Goal: Task Accomplishment & Management: Use online tool/utility

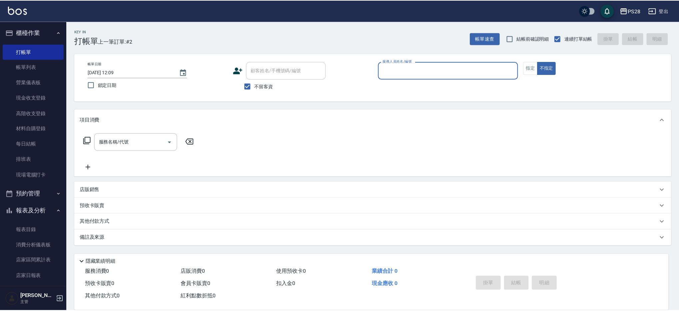
scroll to position [132, 0]
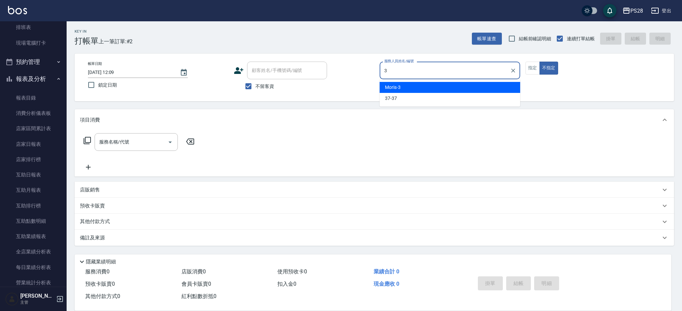
type input "Moris-3"
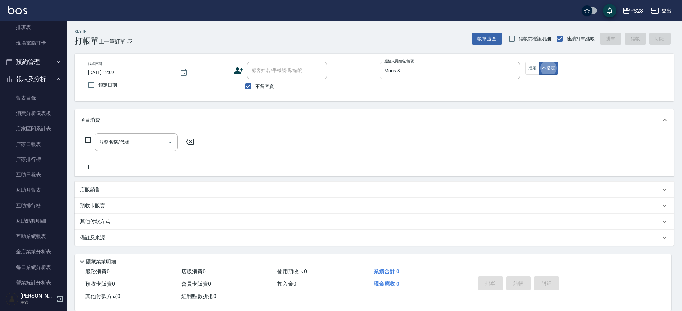
type button "false"
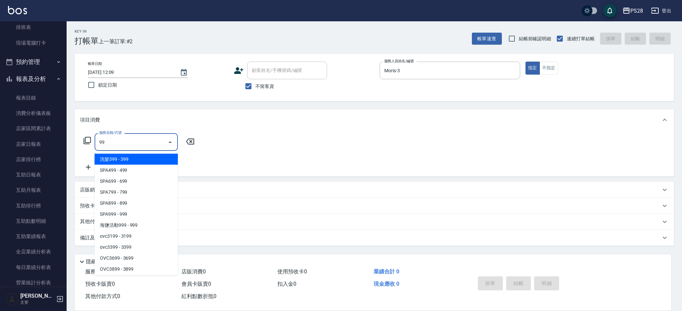
type input "999"
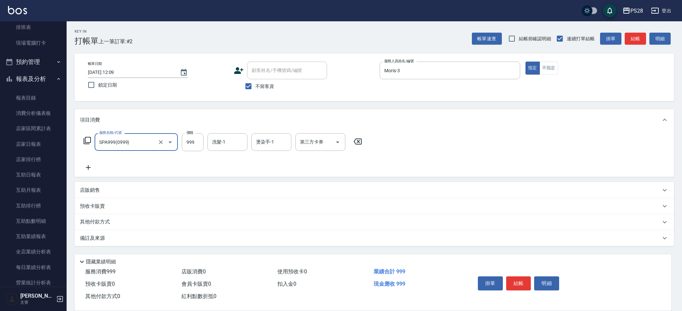
type input "SPA999(0999)"
type input "1100"
type input "Moris-3"
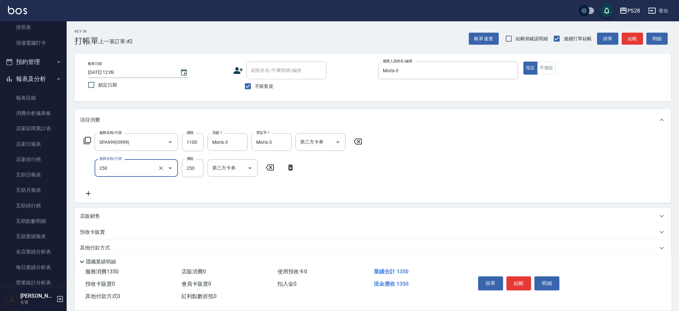
type input "單剪(250)"
type input "400"
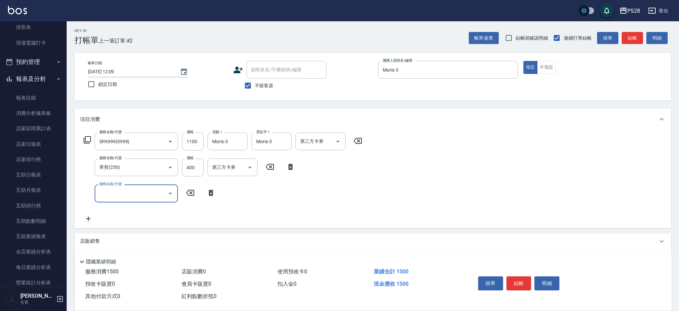
scroll to position [0, 0]
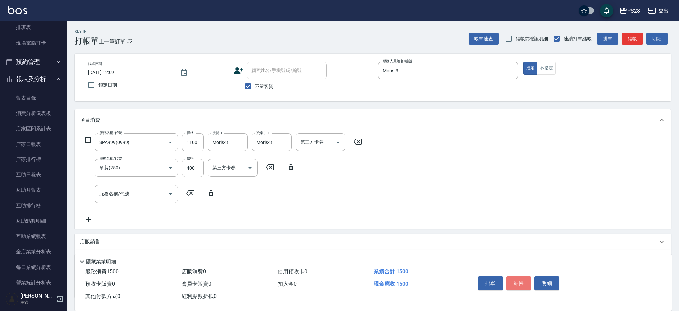
click at [523, 281] on button "結帳" at bounding box center [519, 284] width 25 height 14
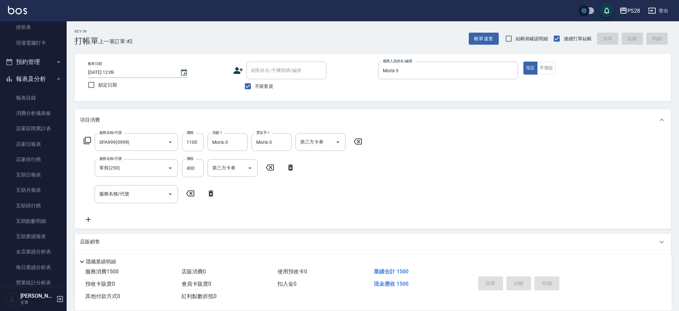
type input "[DATE] 13:20"
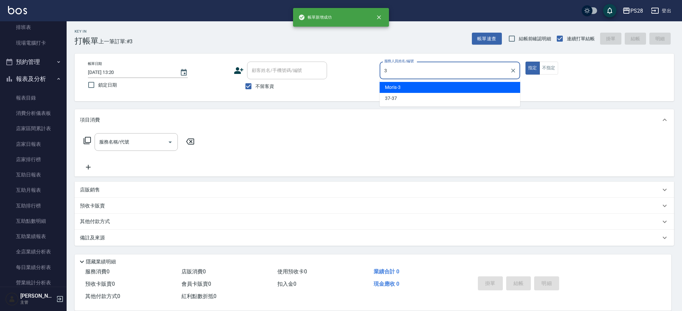
type input "Moris-3"
type button "true"
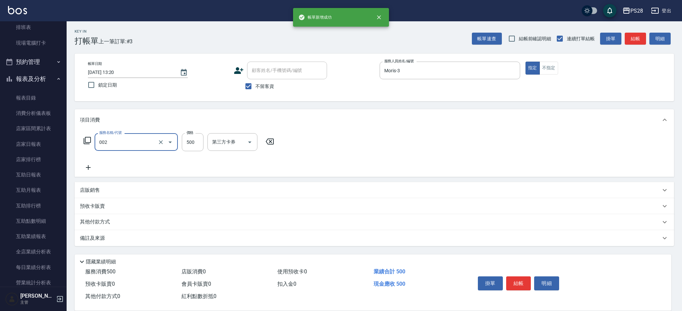
type input "洗剪D(002)"
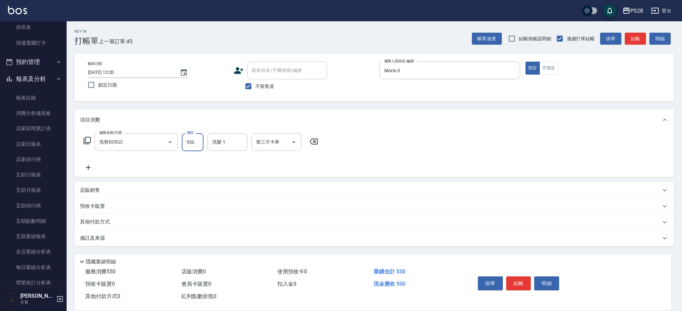
type input "550"
type input "Moris-3"
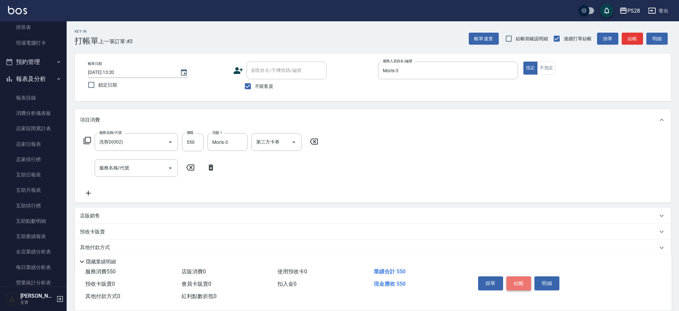
click at [526, 281] on button "結帳" at bounding box center [519, 284] width 25 height 14
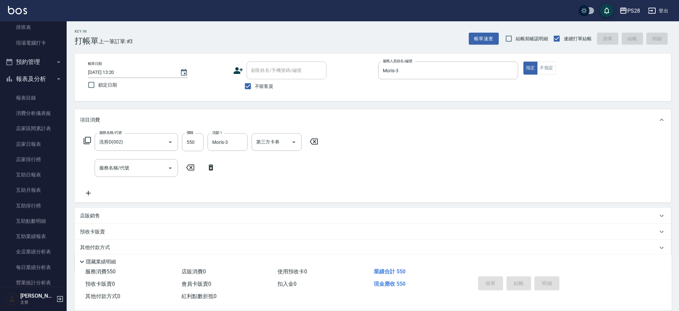
type input "[DATE] 13:21"
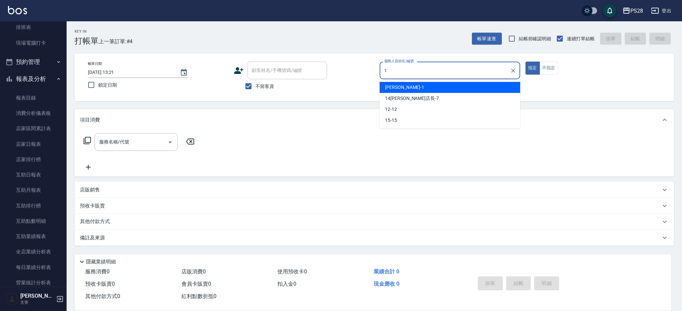
type input "[PERSON_NAME]-1"
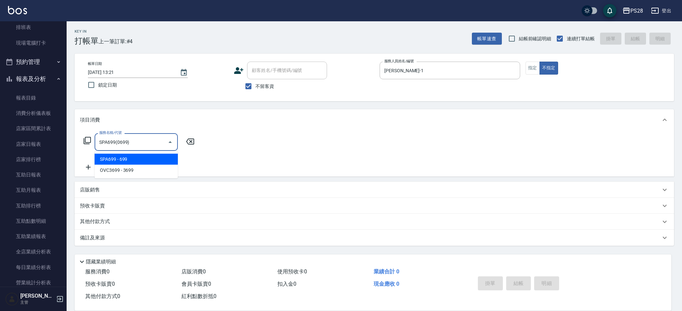
type input "SPA699(0699)"
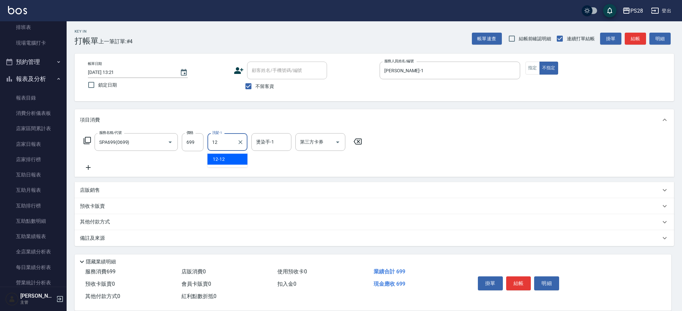
type input "12-12"
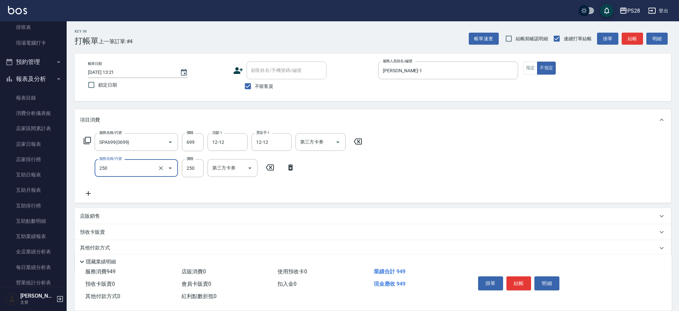
type input "單剪(250)"
type input "149"
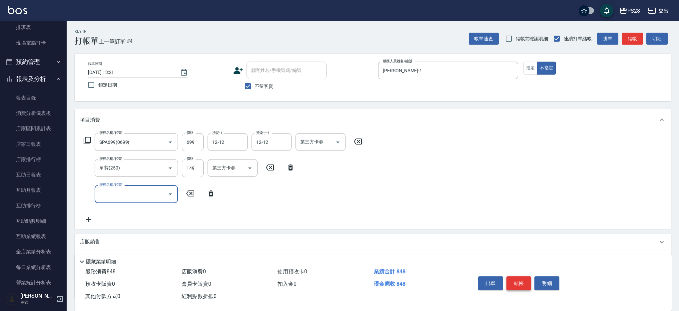
click at [521, 282] on button "結帳" at bounding box center [519, 284] width 25 height 14
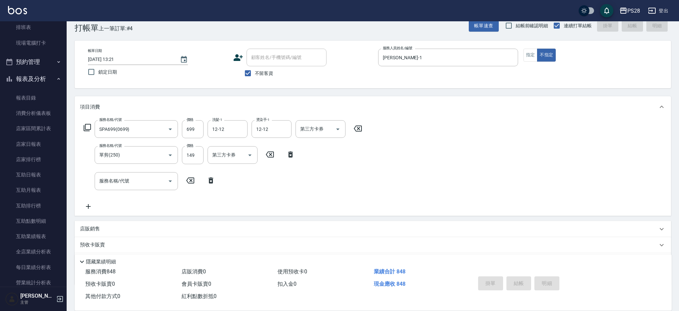
scroll to position [15, 0]
type input "[DATE] 13:29"
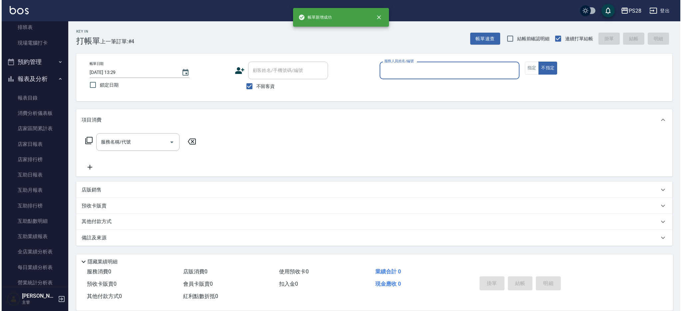
scroll to position [0, 0]
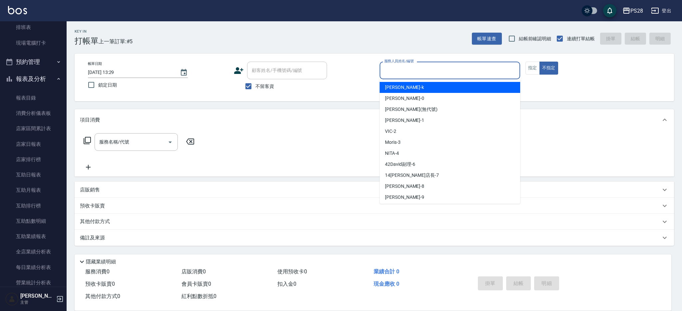
click at [426, 73] on input "服務人員姓名/編號" at bounding box center [450, 71] width 135 height 12
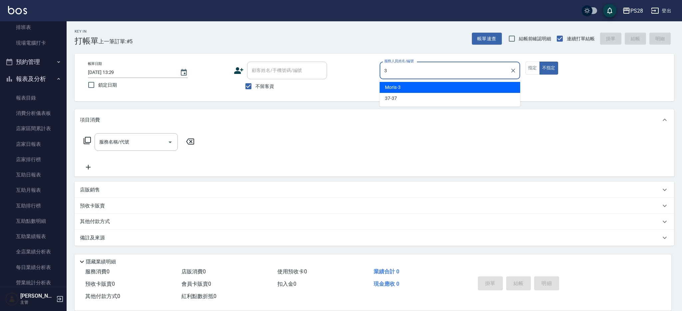
type input "Moris-3"
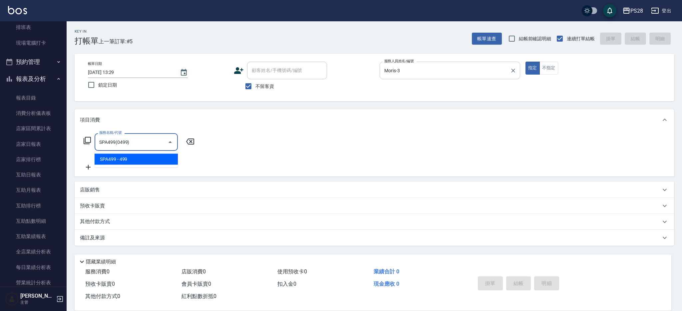
type input "SPA499(0499)"
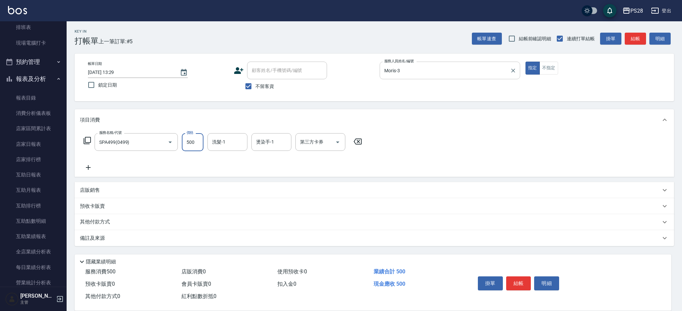
type input "500"
type input "Moris-3"
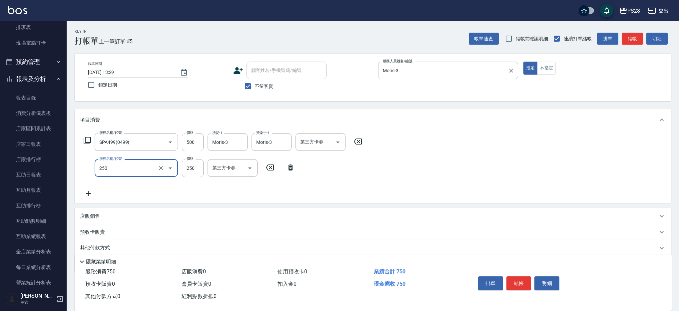
type input "單剪(250)"
type input "400"
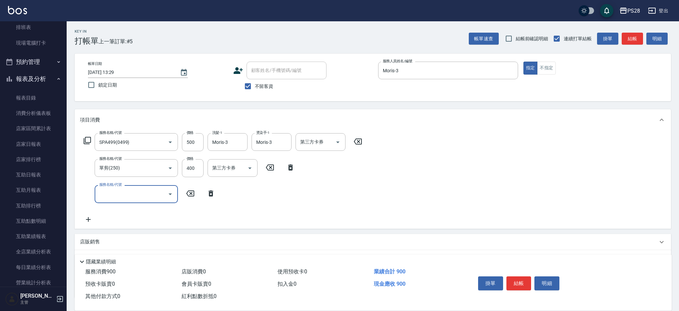
click at [517, 286] on button "結帳" at bounding box center [519, 284] width 25 height 14
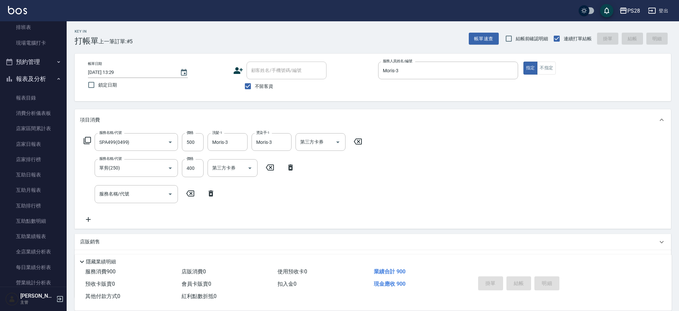
type input "[DATE] 13:33"
